Goal: Task Accomplishment & Management: Use online tool/utility

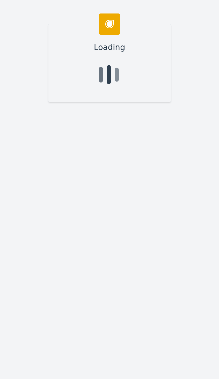
scroll to position [23, 0]
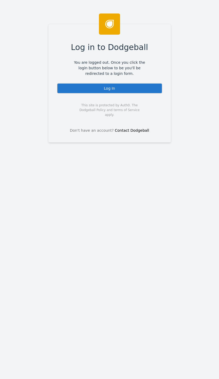
click at [138, 89] on div "Log In" at bounding box center [109, 88] width 105 height 11
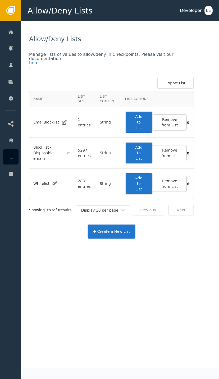
click at [141, 184] on button "Add to List" at bounding box center [138, 184] width 27 height 22
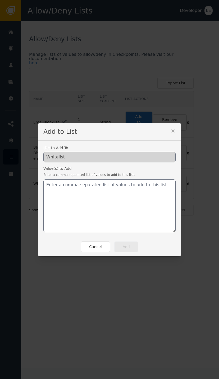
click at [168, 68] on div "Add to List List to Add To Whitelist Value(s) to Add Enter a comma-separated li…" at bounding box center [109, 189] width 219 height 379
click at [96, 241] on button "Cancel" at bounding box center [95, 246] width 29 height 11
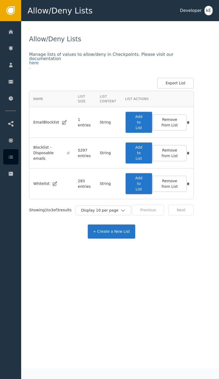
click at [15, 31] on div at bounding box center [10, 31] width 15 height 15
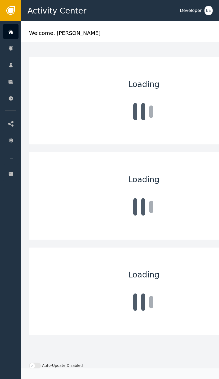
click at [58, 64] on div "Customers" at bounding box center [52, 64] width 56 height 15
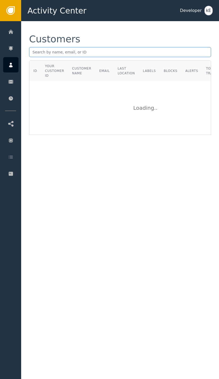
click at [44, 52] on input "text" at bounding box center [120, 52] width 182 height 10
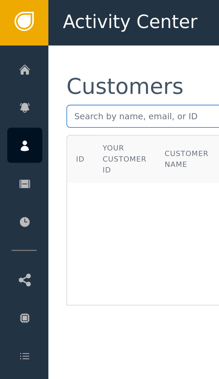
click at [39, 51] on input "text" at bounding box center [120, 52] width 182 height 10
paste input "mailto:Valorhaulage@gmail.com"
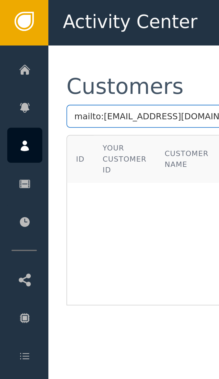
click at [48, 49] on input "mailto:Valorhaulage@gmail.com" at bounding box center [120, 52] width 182 height 10
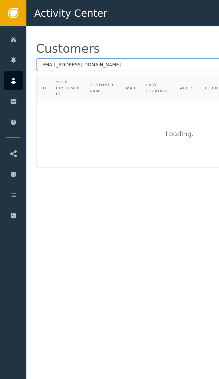
type input "Valorhaulage@gmail.com"
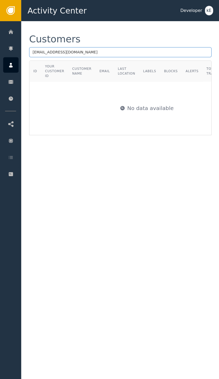
click at [97, 47] on input "Valorhaulage@gmail.com" at bounding box center [120, 52] width 182 height 10
